Goal: Task Accomplishment & Management: Complete application form

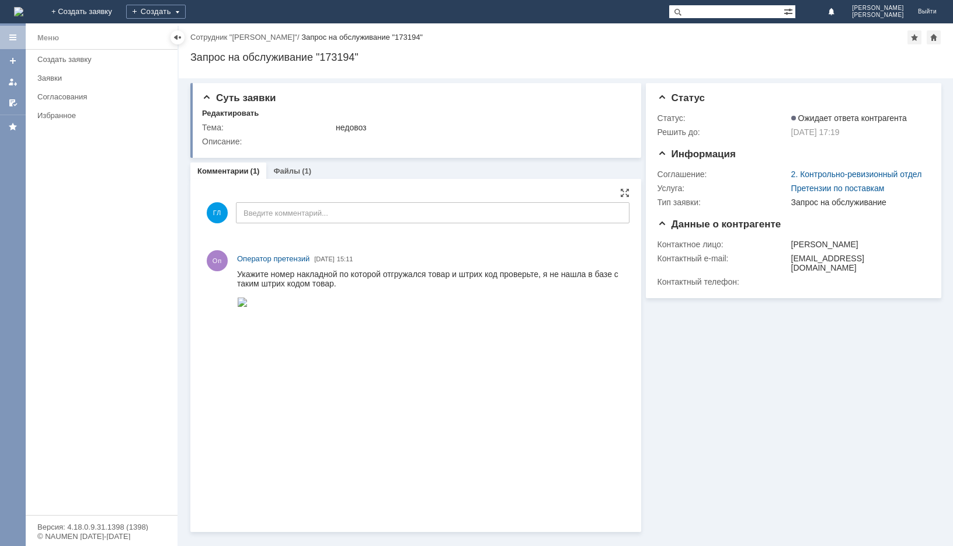
click at [248, 307] on img at bounding box center [242, 301] width 11 height 9
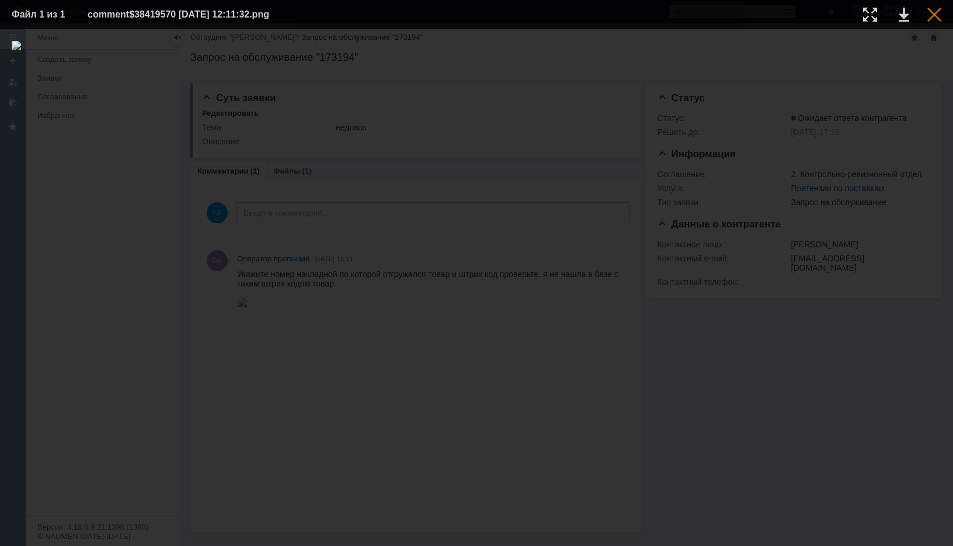
click at [934, 9] on div at bounding box center [935, 15] width 14 height 14
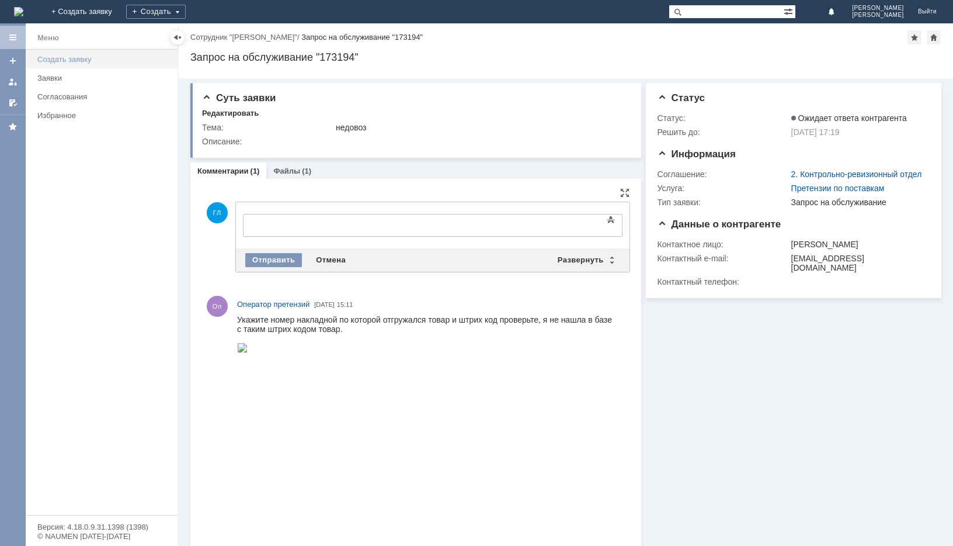
click at [46, 59] on div "Создать заявку" at bounding box center [103, 59] width 133 height 9
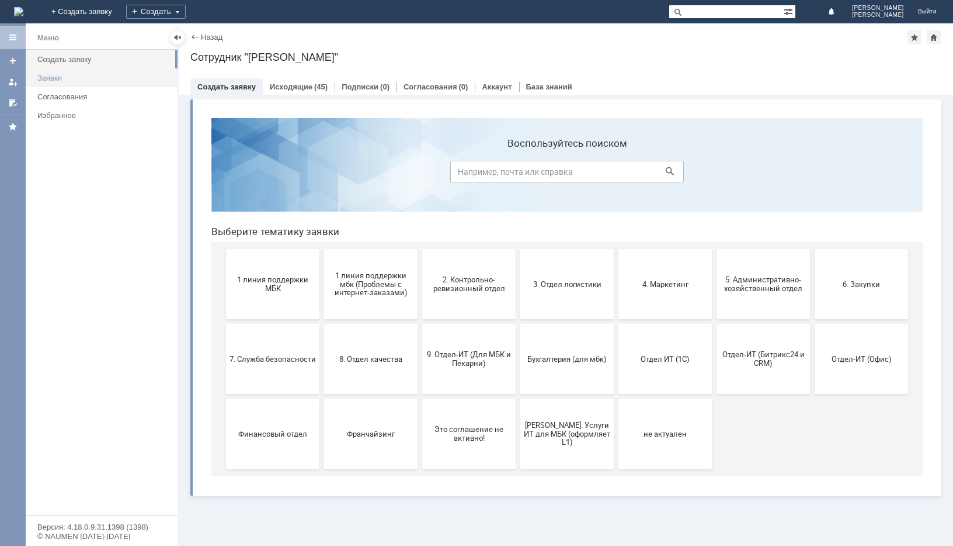
click at [43, 76] on div "Заявки" at bounding box center [103, 78] width 133 height 9
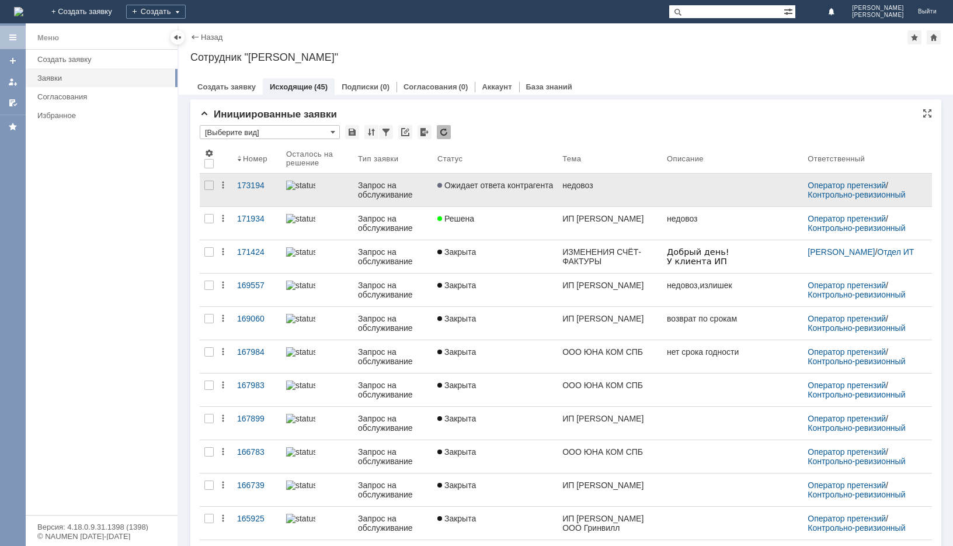
click at [380, 186] on div "Запрос на обслуживание" at bounding box center [393, 190] width 70 height 19
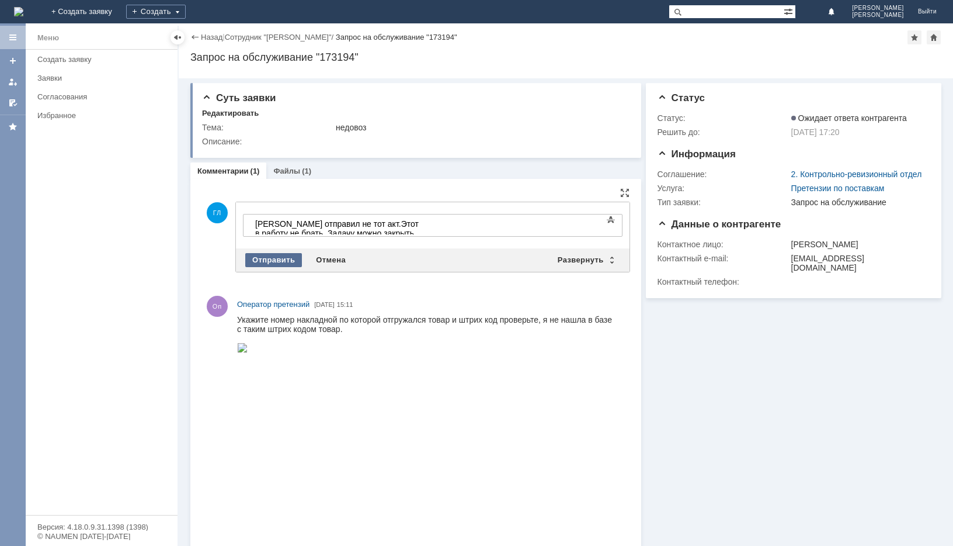
click at [264, 255] on div "Отправить" at bounding box center [273, 260] width 57 height 14
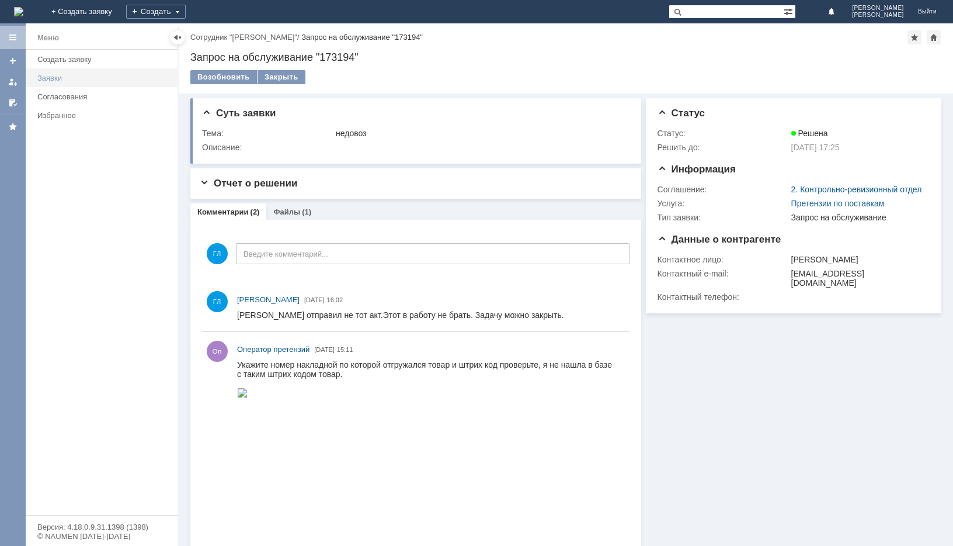
click at [45, 77] on div "Заявки" at bounding box center [103, 78] width 133 height 9
